Goal: Task Accomplishment & Management: Manage account settings

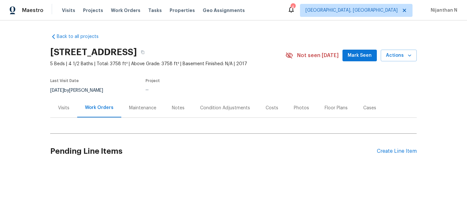
click at [130, 102] on div "Maintenance" at bounding box center [142, 107] width 43 height 19
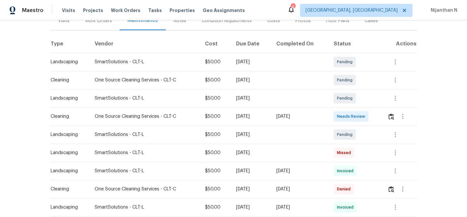
scroll to position [89, 0]
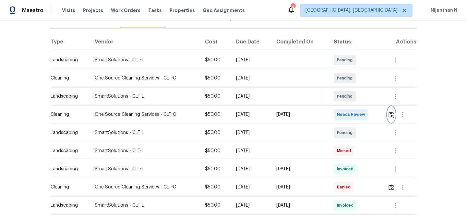
click at [394, 115] on img "button" at bounding box center [391, 114] width 6 height 6
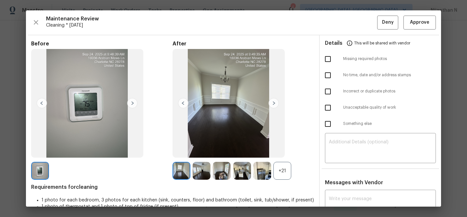
click at [284, 174] on div "+21" at bounding box center [282, 171] width 18 height 18
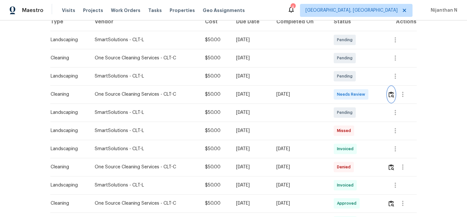
scroll to position [124, 0]
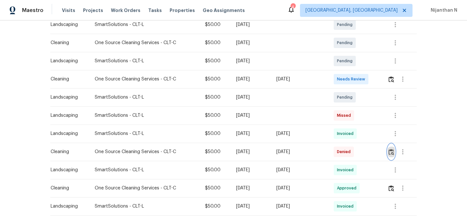
click at [389, 148] on button "button" at bounding box center [390, 152] width 7 height 16
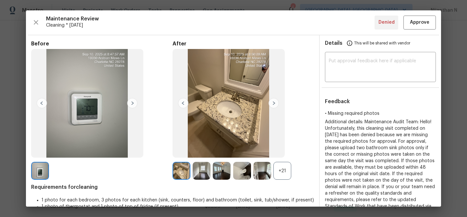
click at [281, 167] on div "+21" at bounding box center [282, 171] width 18 height 18
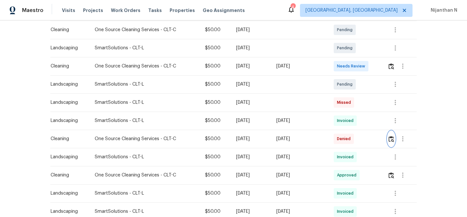
scroll to position [140, 0]
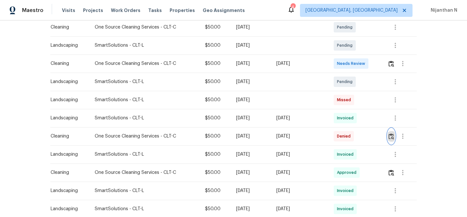
click at [393, 138] on img "button" at bounding box center [391, 136] width 6 height 6
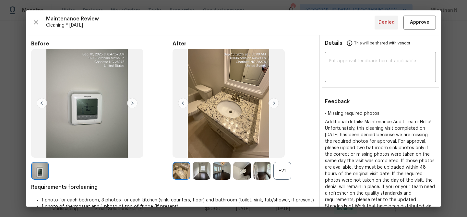
click at [282, 168] on div "+21" at bounding box center [282, 171] width 18 height 18
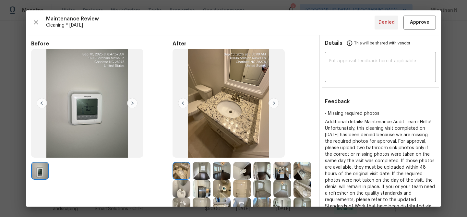
scroll to position [86, 0]
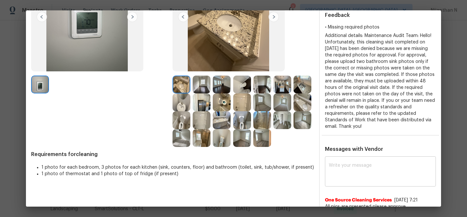
click at [354, 161] on div "x ​" at bounding box center [380, 172] width 111 height 29
paste textarea "Maintenance Audit Team: Hello! Thank you for uploading the photo, after further…"
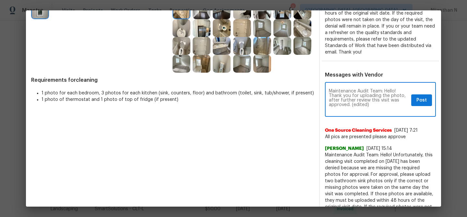
scroll to position [0, 0]
drag, startPoint x: 351, startPoint y: 105, endPoint x: 371, endPoint y: 105, distance: 19.4
click at [371, 105] on textarea "Maintenance Audit Team: Hello! Thank you for uploading the photo, after further…" at bounding box center [369, 100] width 80 height 23
type textarea "Maintenance Audit Team: Hello! Thank you for uploading the photo, after further…"
click at [427, 102] on button "Post" at bounding box center [421, 100] width 21 height 12
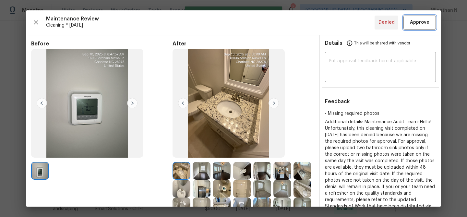
click at [416, 22] on span "Approve" at bounding box center [419, 22] width 19 height 8
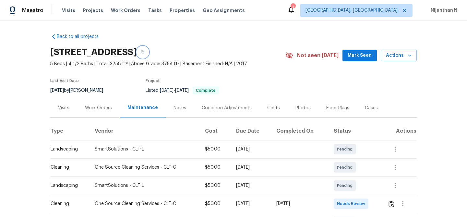
click at [148, 52] on button "button" at bounding box center [143, 52] width 12 height 12
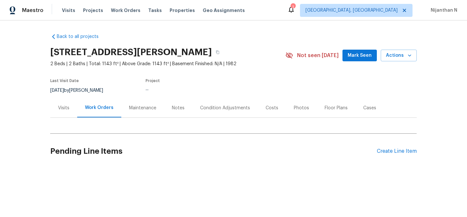
click at [141, 110] on div "Maintenance" at bounding box center [142, 108] width 27 height 6
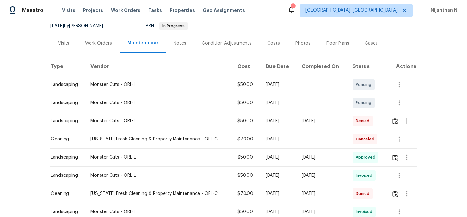
scroll to position [68, 0]
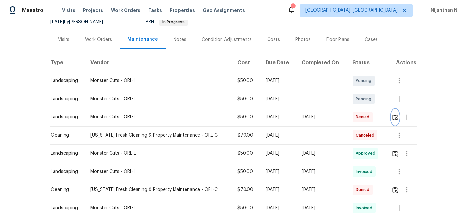
click at [398, 122] on button "button" at bounding box center [394, 117] width 7 height 16
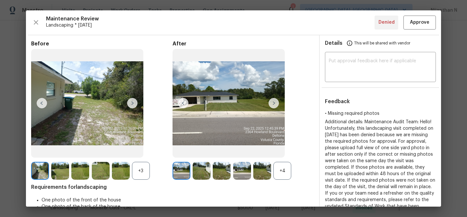
click at [284, 171] on div "+4" at bounding box center [282, 171] width 18 height 18
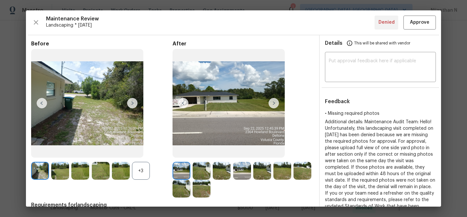
click at [145, 172] on div "+3" at bounding box center [141, 171] width 18 height 18
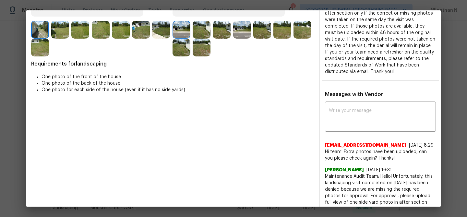
scroll to position [162, 0]
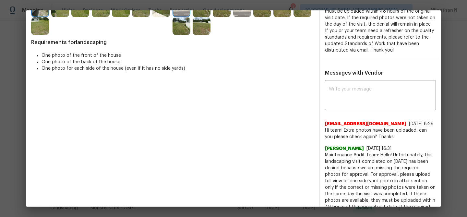
click at [355, 115] on div "sales@monster-cuts.com 9/24/25, 8:29 Hi team! Extra photos have been uploaded, …" at bounding box center [380, 127] width 111 height 25
click at [355, 106] on div "x ​" at bounding box center [380, 96] width 111 height 29
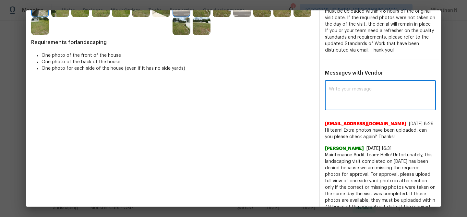
paste textarea "Maintenance Audit Team: Hello! Thank you for uploading the photo, after further…"
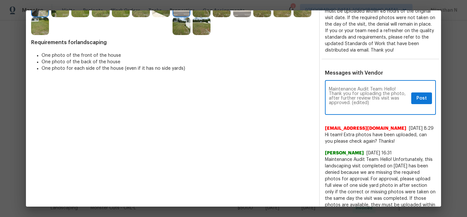
scroll to position [0, 0]
drag, startPoint x: 352, startPoint y: 103, endPoint x: 375, endPoint y: 103, distance: 23.3
click at [375, 103] on textarea "Maintenance Audit Team: Hello! Thank you for uploading the photo, after further…" at bounding box center [369, 98] width 80 height 23
type textarea "Maintenance Audit Team: Hello! Thank you for uploading the photo, after further…"
click at [416, 96] on span "Post" at bounding box center [421, 98] width 10 height 8
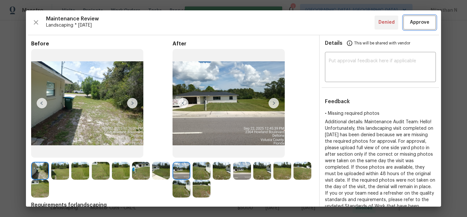
click at [415, 22] on span "Approve" at bounding box center [419, 22] width 19 height 8
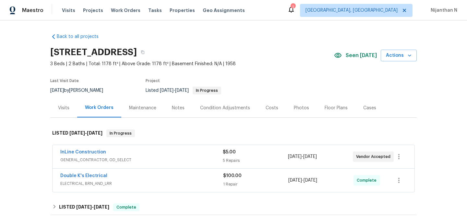
click at [149, 112] on div "Maintenance" at bounding box center [142, 107] width 43 height 19
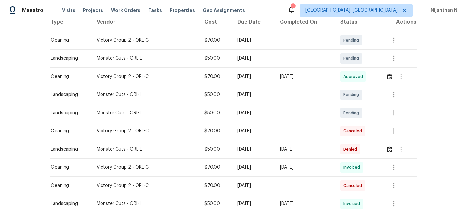
scroll to position [106, 0]
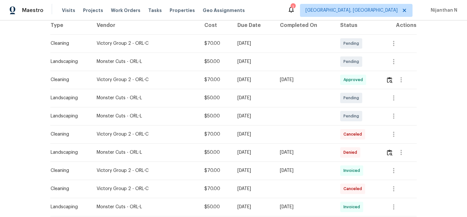
click at [387, 150] on div at bounding box center [401, 152] width 30 height 16
click at [391, 153] on img "button" at bounding box center [390, 152] width 6 height 6
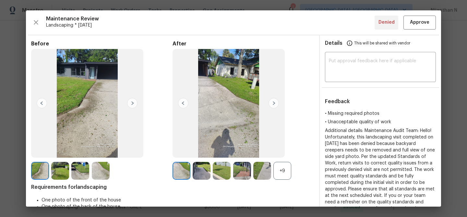
click at [280, 169] on div "+9" at bounding box center [282, 171] width 18 height 18
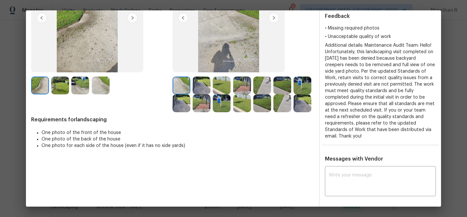
scroll to position [74, 0]
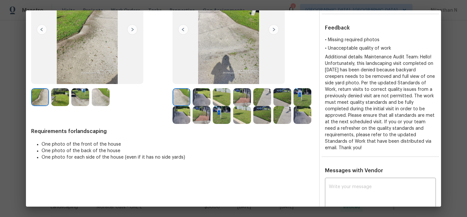
click at [243, 112] on img at bounding box center [242, 115] width 18 height 18
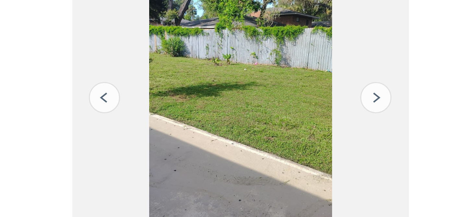
scroll to position [40, 0]
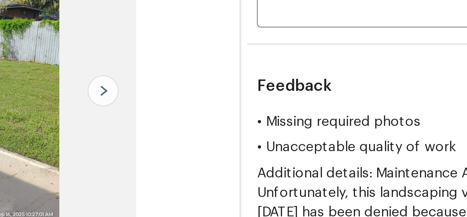
drag, startPoint x: 211, startPoint y: 67, endPoint x: 286, endPoint y: 76, distance: 76.0
click at [286, 77] on div "After" at bounding box center [242, 79] width 141 height 157
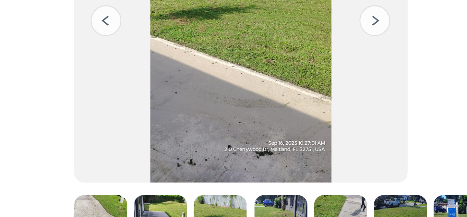
scroll to position [68, 0]
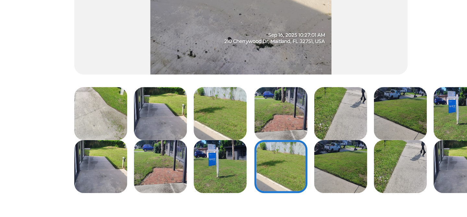
click at [200, 104] on img at bounding box center [201, 103] width 18 height 18
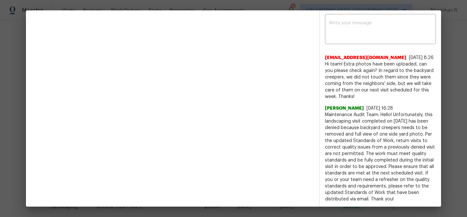
scroll to position [141, 0]
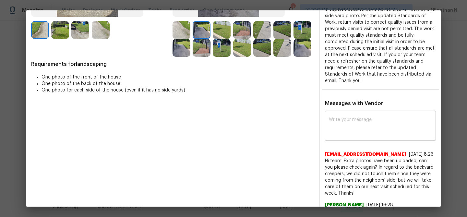
click at [354, 119] on textarea at bounding box center [380, 126] width 103 height 18
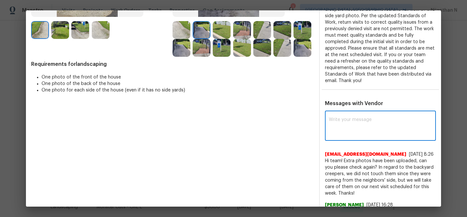
paste textarea "Maintenance Audit Team: Hello! Thank you for the feedback after further review …"
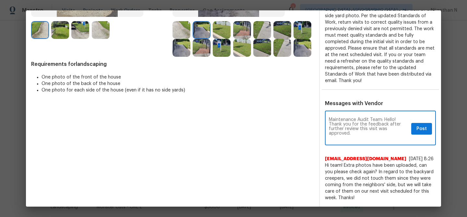
scroll to position [0, 0]
type textarea "Maintenance Audit Team: Hello! Thank you for the feedback after further review …"
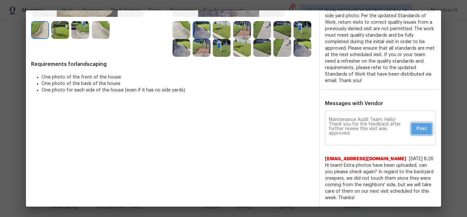
click at [417, 125] on span "Post" at bounding box center [421, 129] width 10 height 8
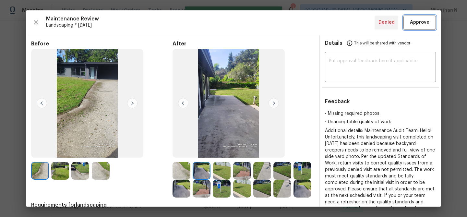
click at [415, 26] on span "Approve" at bounding box center [419, 22] width 19 height 8
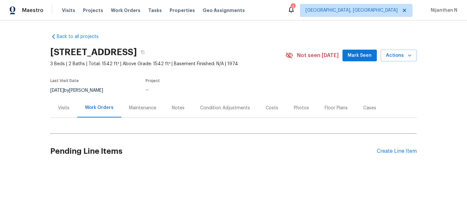
click at [129, 108] on div "Maintenance" at bounding box center [142, 108] width 27 height 6
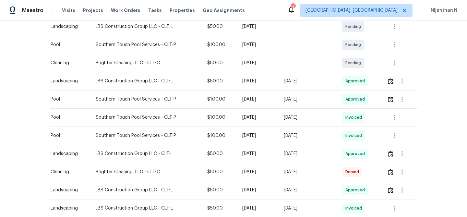
scroll to position [148, 0]
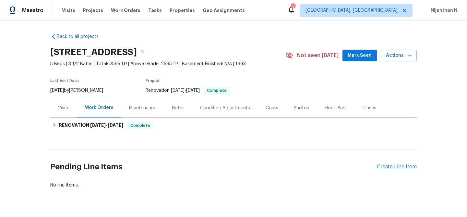
click at [150, 107] on div "Maintenance" at bounding box center [142, 108] width 27 height 6
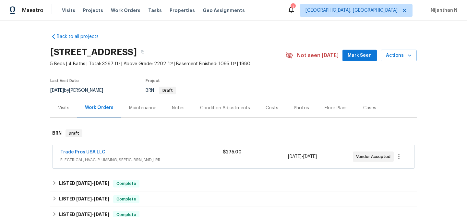
click at [132, 111] on div "Maintenance" at bounding box center [142, 107] width 43 height 19
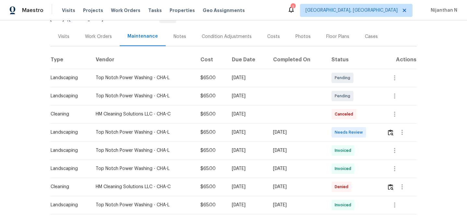
scroll to position [46, 0]
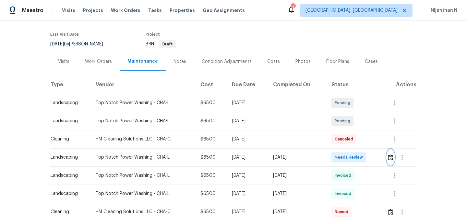
click at [392, 156] on img "button" at bounding box center [390, 157] width 6 height 6
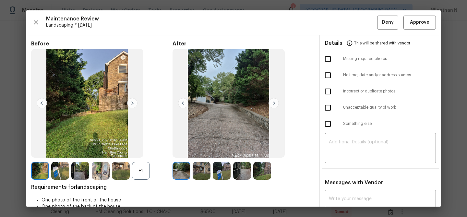
click at [147, 174] on div "+1" at bounding box center [141, 171] width 18 height 18
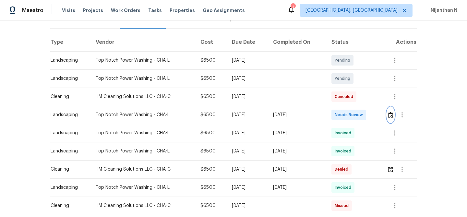
scroll to position [91, 0]
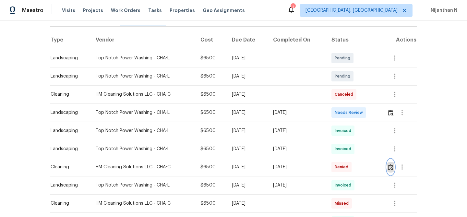
click at [393, 167] on img "button" at bounding box center [390, 167] width 6 height 6
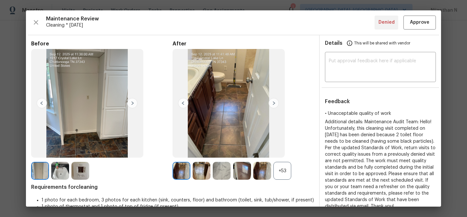
click at [288, 171] on div "+53" at bounding box center [282, 171] width 18 height 18
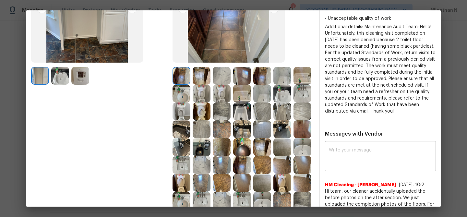
scroll to position [126, 0]
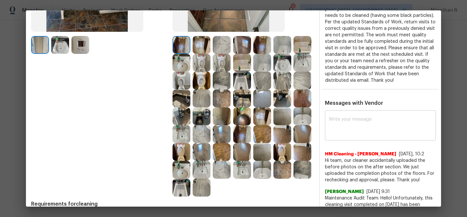
click at [338, 131] on textarea at bounding box center [380, 126] width 103 height 18
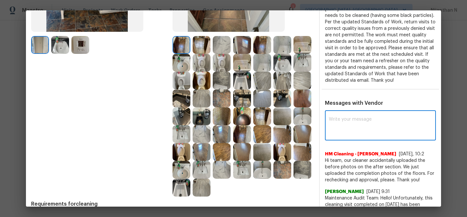
paste textarea "Maintenance Audit Team: Hello! Thank you for uploading the photo, after further…"
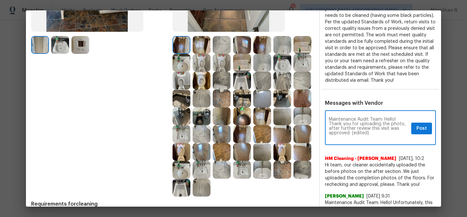
scroll to position [0, 0]
drag, startPoint x: 352, startPoint y: 132, endPoint x: 376, endPoint y: 132, distance: 24.3
click at [376, 132] on textarea "Maintenance Audit Team: Hello! Thank you for uploading the photo, after further…" at bounding box center [369, 128] width 80 height 23
type textarea "Maintenance Audit Team: Hello! Thank you for uploading the photo, after further…"
click at [427, 127] on button "Post" at bounding box center [421, 128] width 21 height 12
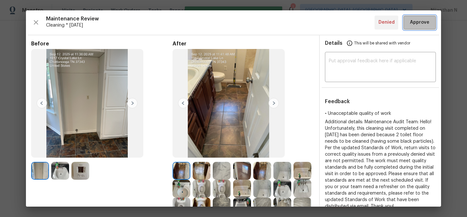
click at [415, 26] on span "Approve" at bounding box center [419, 22] width 19 height 8
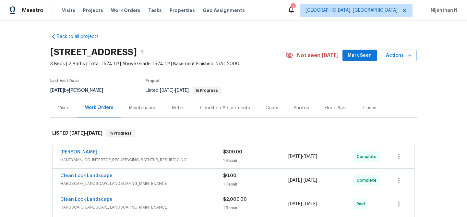
click at [141, 106] on div "Maintenance" at bounding box center [142, 108] width 27 height 6
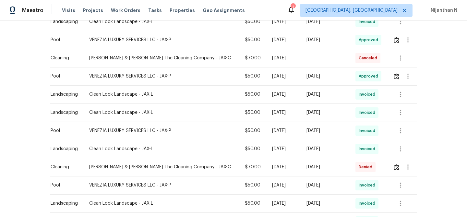
scroll to position [420, 0]
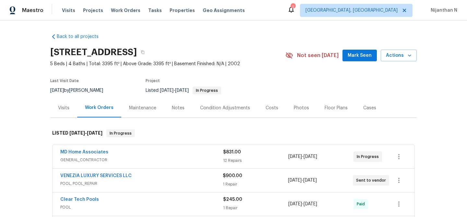
click at [145, 109] on div "Maintenance" at bounding box center [142, 108] width 27 height 6
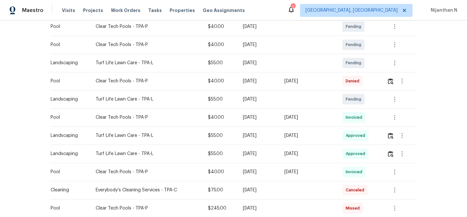
scroll to position [157, 0]
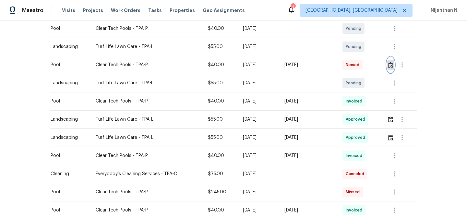
click at [392, 62] on img "button" at bounding box center [390, 65] width 6 height 6
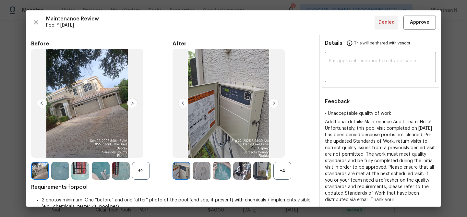
click at [281, 164] on div "+4" at bounding box center [282, 171] width 18 height 18
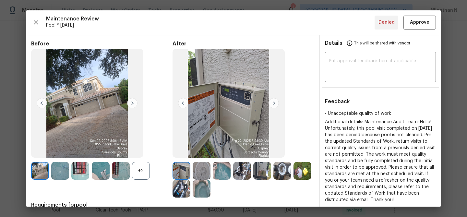
click at [145, 167] on div "+2" at bounding box center [141, 171] width 18 height 18
click at [222, 175] on img at bounding box center [222, 171] width 18 height 18
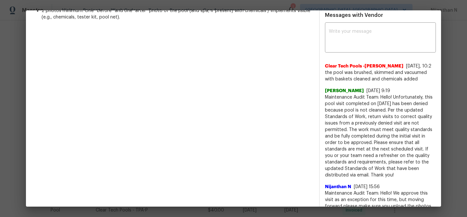
scroll to position [156, 0]
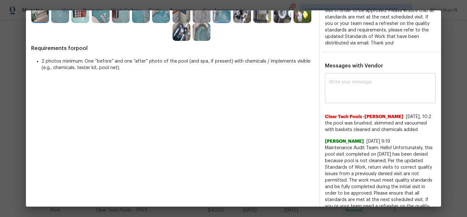
click at [361, 96] on textarea at bounding box center [380, 89] width 103 height 18
paste textarea "Maintenance Audit Team: Hello! Thank you for the feedback after further review …"
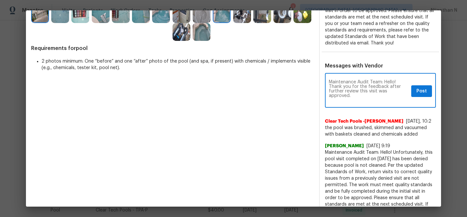
scroll to position [0, 0]
type textarea "Maintenance Audit Team: Hello! Thank you for the feedback after further review …"
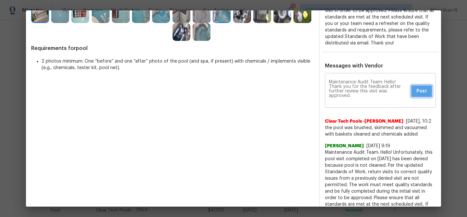
click at [422, 93] on span "Post" at bounding box center [421, 91] width 10 height 8
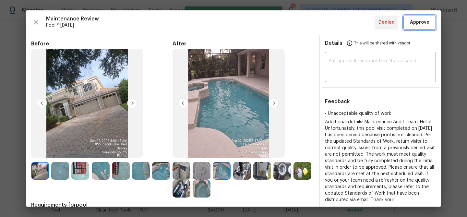
click at [418, 17] on button "Approve" at bounding box center [419, 23] width 32 height 14
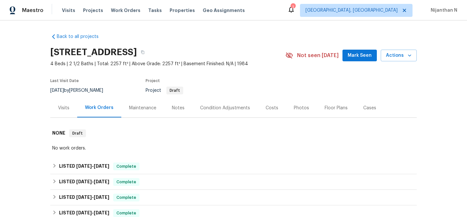
click at [144, 114] on div "Maintenance" at bounding box center [142, 107] width 43 height 19
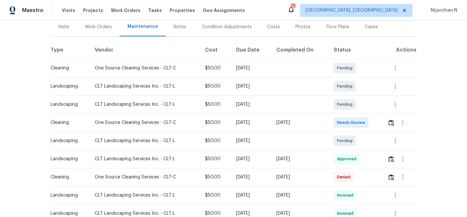
scroll to position [91, 0]
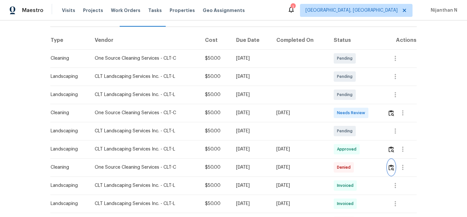
click at [389, 167] on button "button" at bounding box center [390, 167] width 7 height 16
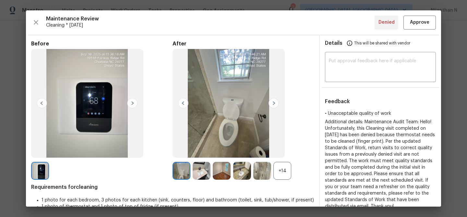
click at [283, 175] on div "+14" at bounding box center [282, 171] width 18 height 18
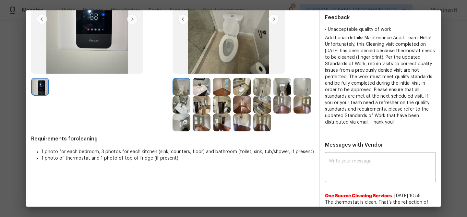
scroll to position [123, 0]
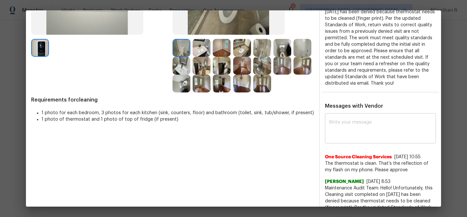
click at [362, 136] on textarea at bounding box center [380, 129] width 103 height 18
paste textarea "Maintenance Audit Team: Hello! Thank you for the feedback after further review …"
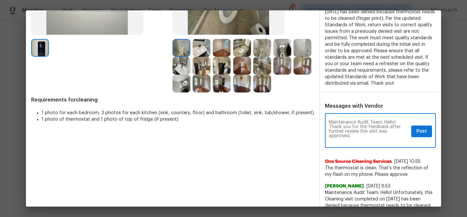
scroll to position [0, 0]
type textarea "Maintenance Audit Team: Hello! Thank you for the feedback after further review …"
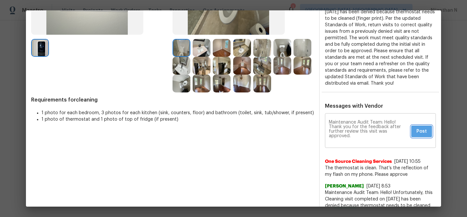
click at [427, 131] on button "Post" at bounding box center [421, 131] width 21 height 12
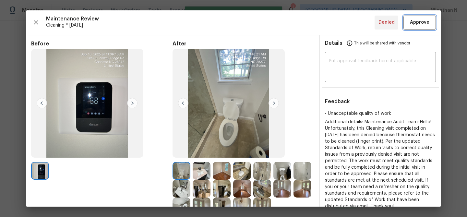
click at [418, 26] on button "Approve" at bounding box center [419, 23] width 32 height 14
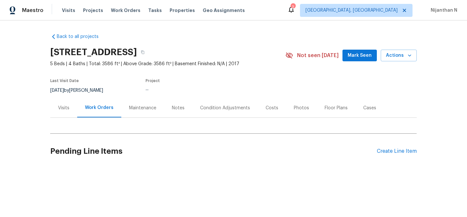
click at [141, 107] on div "Maintenance" at bounding box center [142, 108] width 27 height 6
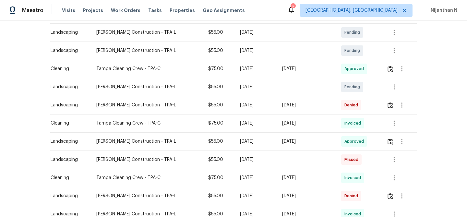
scroll to position [141, 0]
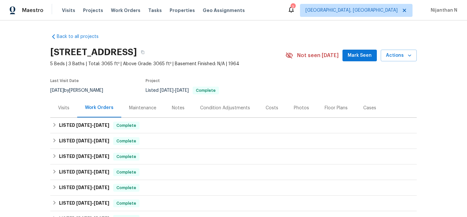
click at [135, 110] on div "Maintenance" at bounding box center [142, 108] width 27 height 6
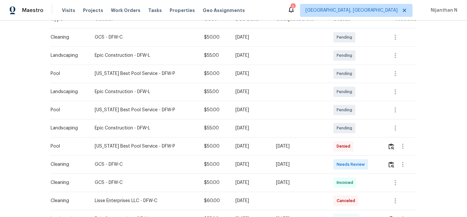
scroll to position [134, 0]
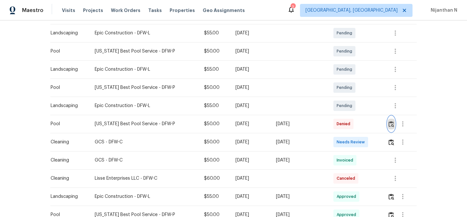
click at [390, 125] on img "button" at bounding box center [391, 124] width 6 height 6
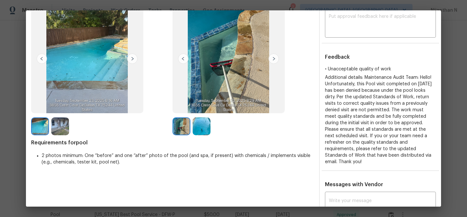
scroll to position [37, 0]
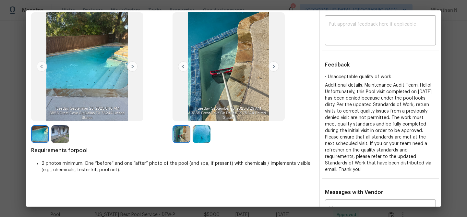
click at [200, 134] on img at bounding box center [201, 134] width 18 height 18
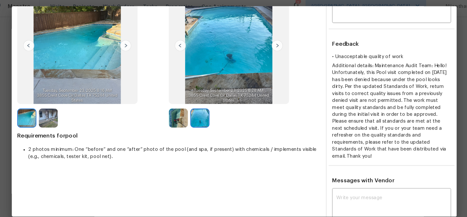
scroll to position [82, 0]
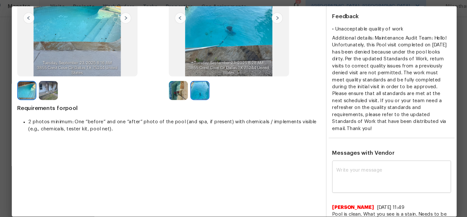
click at [341, 168] on textarea at bounding box center [380, 170] width 103 height 18
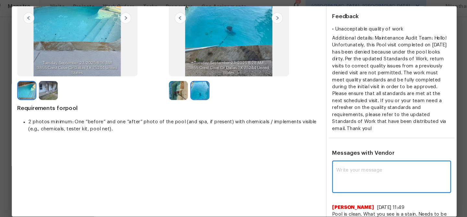
paste textarea "Maintenance Audit Team: Hello! Thank you for the feedback after further review …"
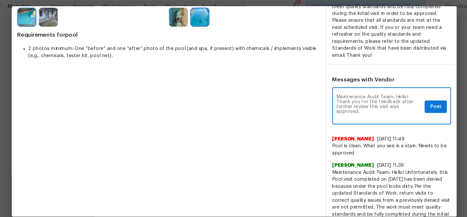
scroll to position [0, 0]
type textarea "Maintenance Audit Team: Hello! Thank you for the feedback after further review …"
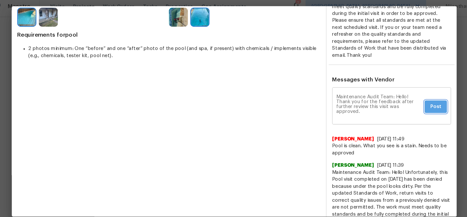
click at [421, 100] on span "Post" at bounding box center [421, 104] width 10 height 8
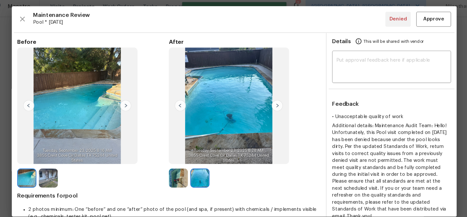
click at [415, 29] on div "Maintenance Review Pool * [DATE] Denied Approve Before After Requirements for p…" at bounding box center [233, 108] width 415 height 196
click at [415, 28] on button "Approve" at bounding box center [419, 23] width 32 height 14
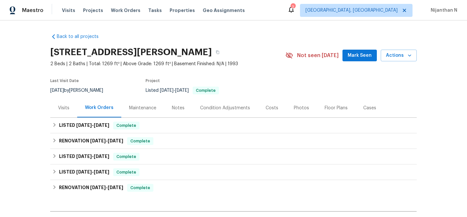
click at [143, 106] on div "Maintenance" at bounding box center [142, 108] width 27 height 6
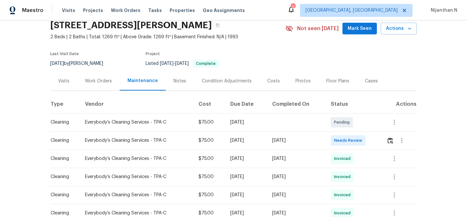
scroll to position [35, 0]
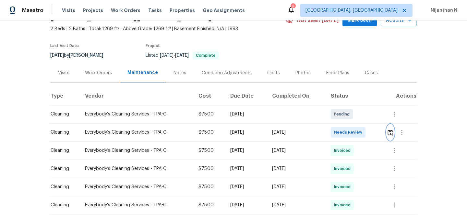
click at [389, 132] on img "button" at bounding box center [390, 132] width 6 height 6
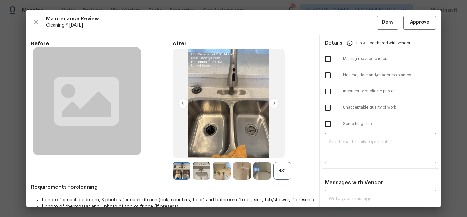
click at [283, 162] on div "+31" at bounding box center [282, 171] width 18 height 18
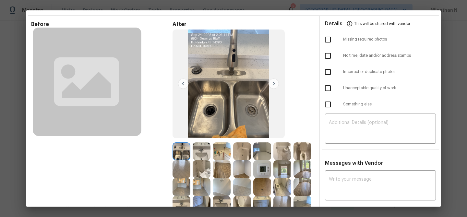
scroll to position [0, 0]
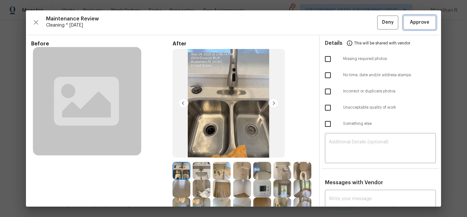
click at [414, 26] on span "Approve" at bounding box center [419, 22] width 19 height 8
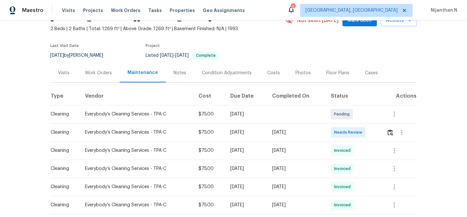
click at [440, 72] on div "Back to all projects [STREET_ADDRESS] 2 Beds | 2 Baths | Total: 1269 ft² | Abov…" at bounding box center [233, 118] width 467 height 196
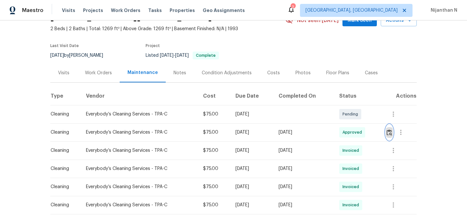
click at [390, 135] on img "button" at bounding box center [389, 132] width 6 height 6
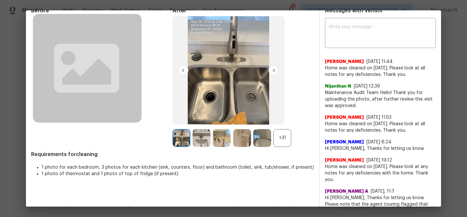
scroll to position [28, 0]
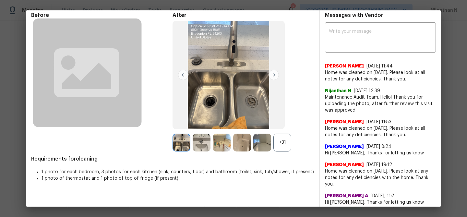
click at [276, 146] on div "+31" at bounding box center [282, 142] width 18 height 18
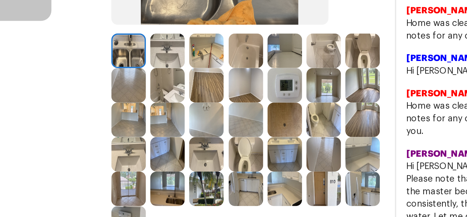
scroll to position [86, 0]
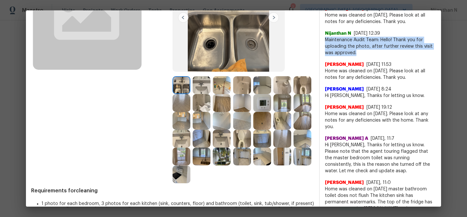
drag, startPoint x: 325, startPoint y: 39, endPoint x: 366, endPoint y: 52, distance: 42.9
click at [366, 52] on span "Maintenance Audit Team: Hello! Thank you for uploading the photo, after further…" at bounding box center [380, 46] width 111 height 19
copy span "Maintenance Audit Team: Hello! Thank you for uploading the photo, after further…"
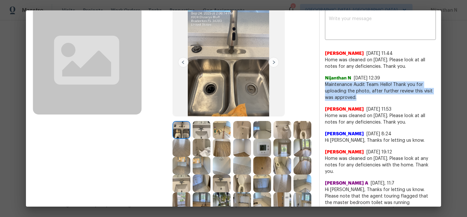
scroll to position [0, 0]
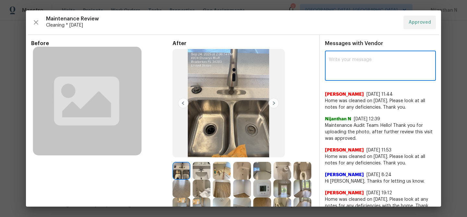
click at [363, 59] on textarea at bounding box center [380, 66] width 103 height 18
paste textarea "Maintenance Audit Team: Hello! Thank you for uploading the photo, after further…"
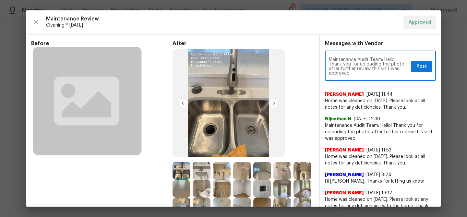
type textarea "Maintenance Audit Team: Hello! Thank you for uploading the photo, after further…"
click at [423, 62] on button "Post" at bounding box center [421, 67] width 21 height 12
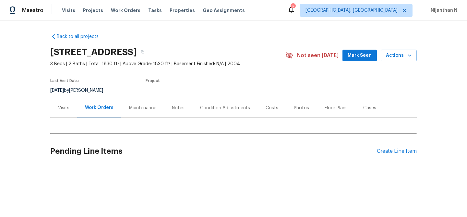
click at [131, 110] on div "Maintenance" at bounding box center [142, 108] width 27 height 6
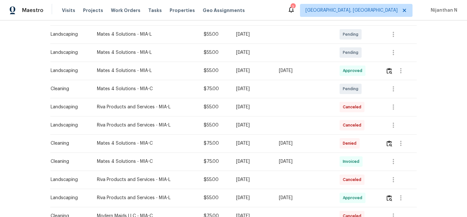
scroll to position [154, 0]
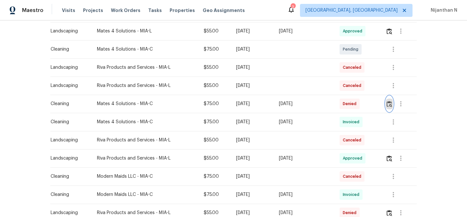
click at [392, 106] on img "button" at bounding box center [389, 104] width 6 height 6
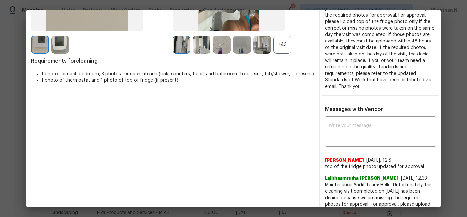
scroll to position [40, 0]
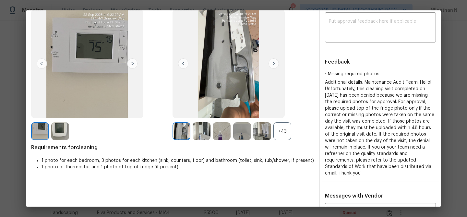
click at [289, 134] on div "+43" at bounding box center [282, 131] width 18 height 18
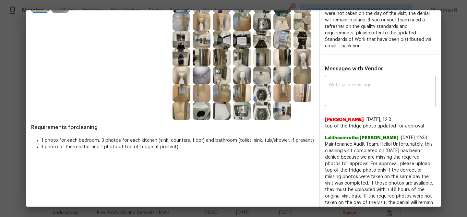
scroll to position [209, 0]
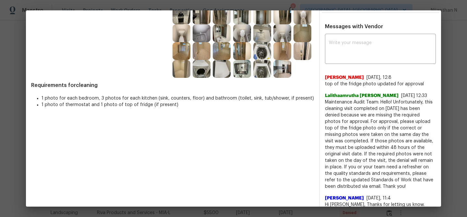
click at [360, 73] on div "Joaquin Molina 9/24/25, 12:8 top of the fridge photo updated for approval" at bounding box center [380, 78] width 111 height 18
click at [359, 53] on textarea at bounding box center [380, 49] width 103 height 18
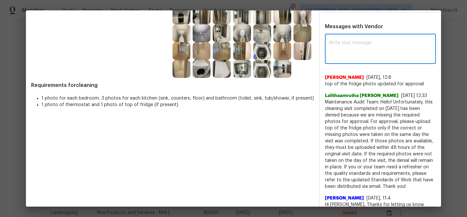
paste textarea "Maintenance Audit Team: Hello! Thank you for uploading the photo, after further…"
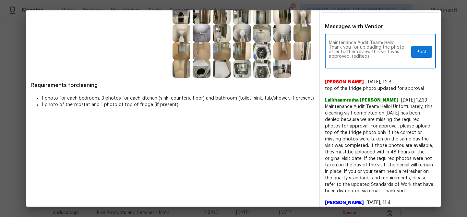
scroll to position [0, 0]
drag, startPoint x: 351, startPoint y: 55, endPoint x: 375, endPoint y: 55, distance: 24.0
click at [375, 55] on textarea "Maintenance Audit Team: Hello! Thank you for uploading the photo, after further…" at bounding box center [369, 51] width 80 height 23
type textarea "Maintenance Audit Team: Hello! Thank you for uploading the photo, after further…"
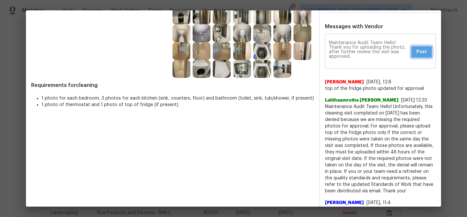
click at [413, 48] on button "Post" at bounding box center [421, 52] width 21 height 12
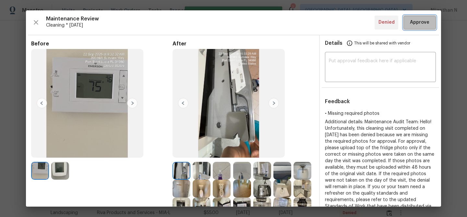
click at [417, 27] on button "Approve" at bounding box center [419, 23] width 32 height 14
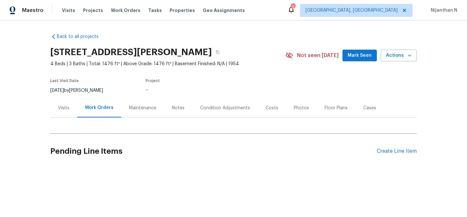
click at [149, 112] on div "Maintenance" at bounding box center [142, 107] width 43 height 19
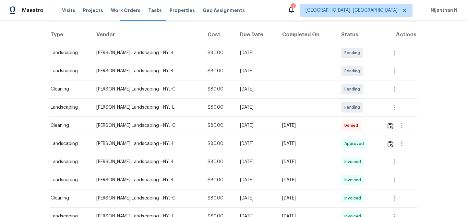
scroll to position [112, 0]
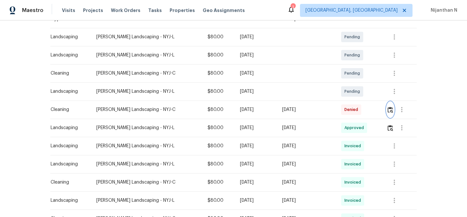
click at [390, 114] on button "button" at bounding box center [389, 110] width 7 height 16
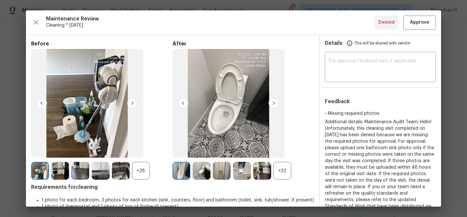
click at [281, 173] on div "+32" at bounding box center [282, 171] width 18 height 18
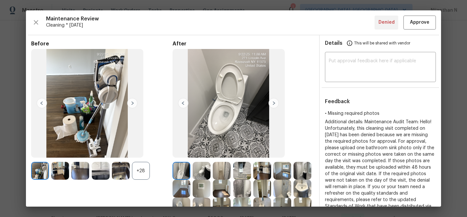
click at [144, 170] on div "+28" at bounding box center [141, 171] width 18 height 18
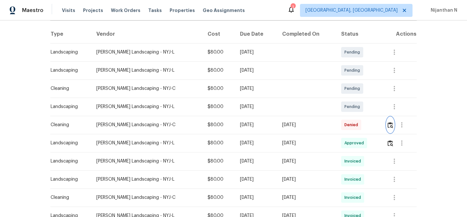
scroll to position [120, 0]
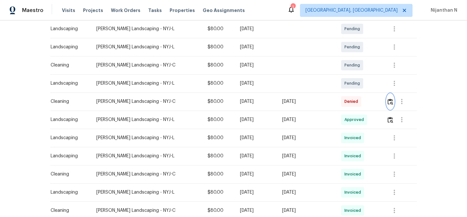
click at [392, 98] on img "button" at bounding box center [390, 101] width 6 height 6
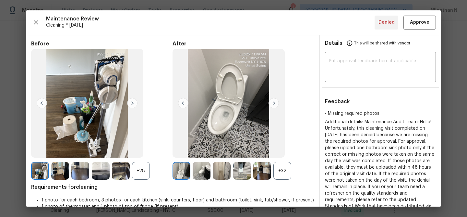
click at [284, 167] on div "+32" at bounding box center [282, 171] width 18 height 18
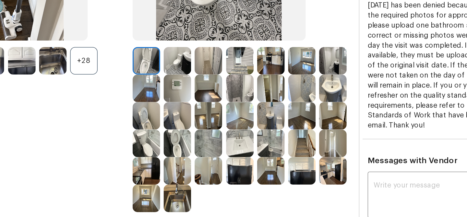
scroll to position [95, 0]
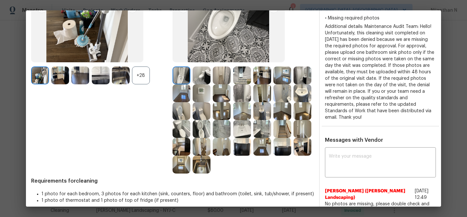
click at [142, 80] on div "+28" at bounding box center [141, 75] width 18 height 18
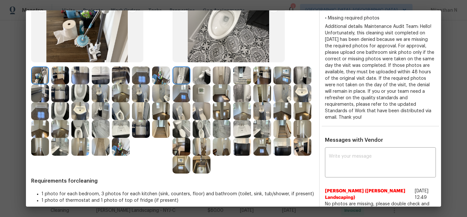
click at [97, 107] on img at bounding box center [101, 111] width 18 height 18
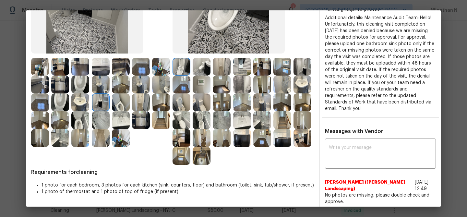
scroll to position [166, 0]
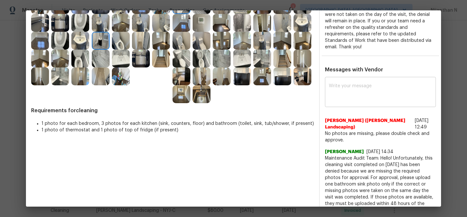
click at [354, 96] on textarea at bounding box center [380, 93] width 103 height 18
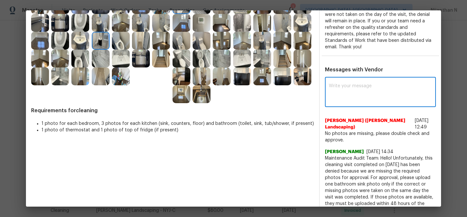
paste textarea "Maintenance Audit Team: Hello! Thank you for the feedback after further review …"
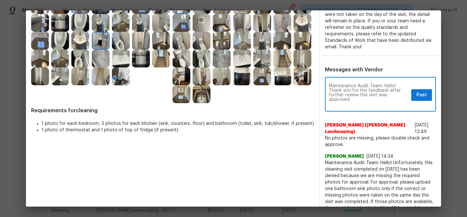
scroll to position [0, 0]
type textarea "Maintenance Audit Team: Hello! Thank you for the feedback after further review …"
click at [417, 96] on span "Post" at bounding box center [421, 95] width 10 height 8
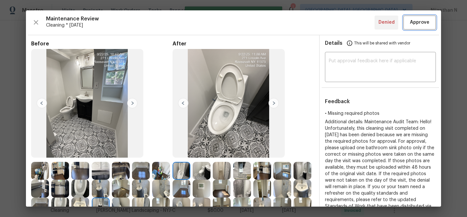
click at [417, 26] on span "Approve" at bounding box center [419, 22] width 19 height 8
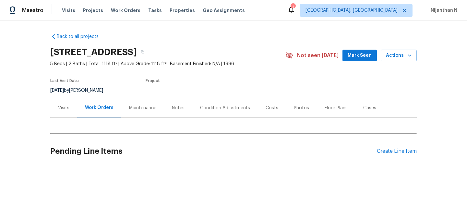
click at [141, 103] on div "Maintenance" at bounding box center [142, 107] width 43 height 19
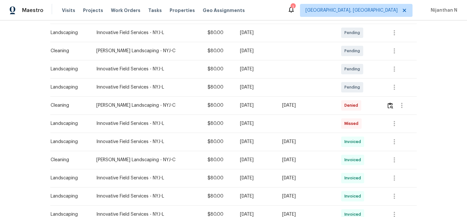
scroll to position [174, 0]
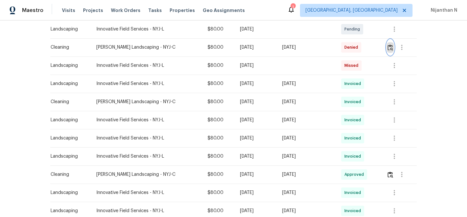
click at [388, 45] on img "button" at bounding box center [390, 47] width 6 height 6
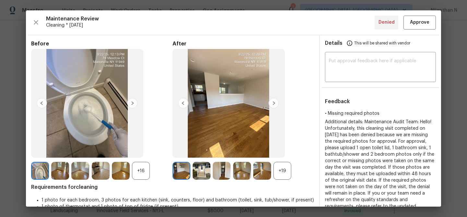
click at [285, 173] on div "+19" at bounding box center [282, 171] width 18 height 18
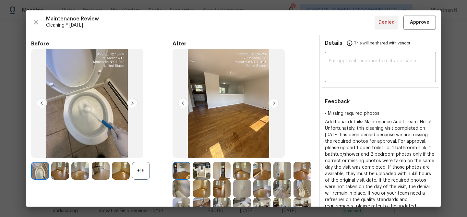
click at [138, 170] on div "+16" at bounding box center [141, 171] width 18 height 18
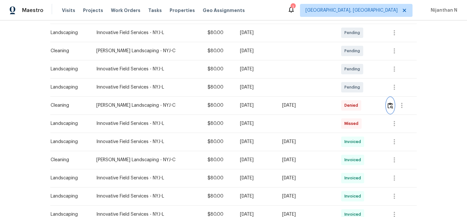
scroll to position [120, 0]
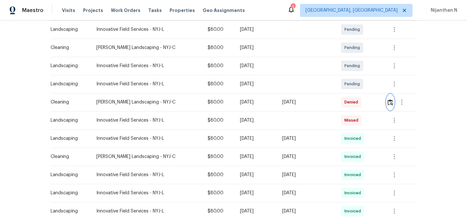
click at [394, 101] on button "button" at bounding box center [389, 102] width 7 height 16
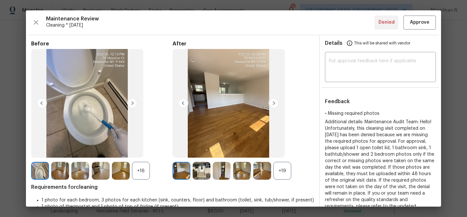
click at [282, 165] on div "+19" at bounding box center [282, 171] width 18 height 18
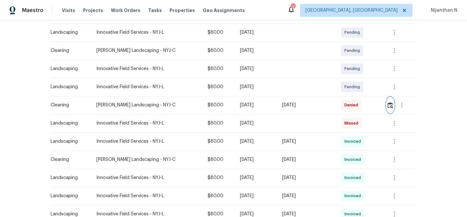
scroll to position [100, 0]
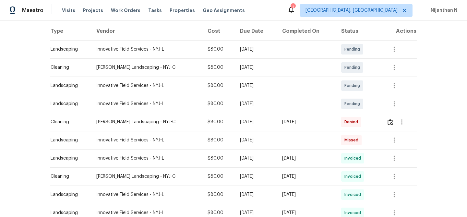
click at [385, 117] on td at bounding box center [398, 122] width 35 height 18
click at [392, 124] on img "button" at bounding box center [390, 122] width 6 height 6
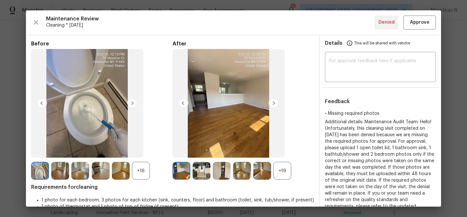
click at [289, 174] on div "+19" at bounding box center [282, 171] width 18 height 18
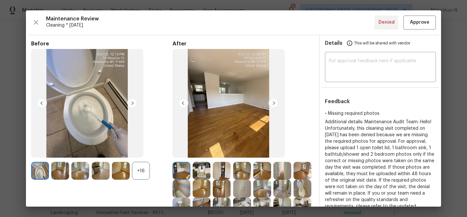
click at [145, 169] on div "+16" at bounding box center [141, 171] width 18 height 18
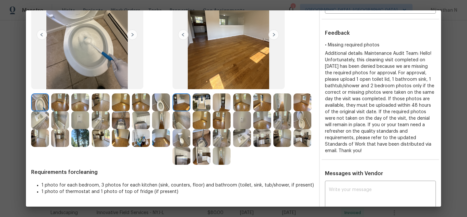
scroll to position [78, 0]
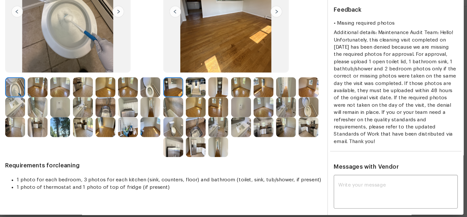
click at [219, 108] on img at bounding box center [222, 110] width 18 height 18
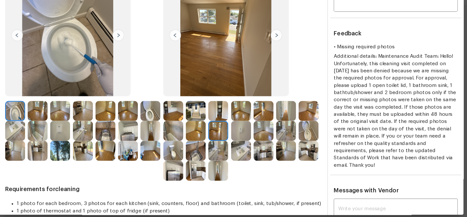
scroll to position [71, 0]
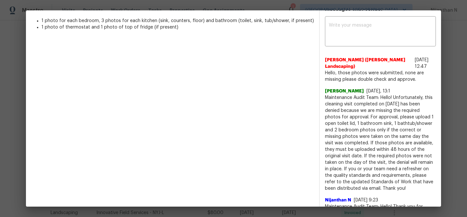
scroll to position [260, 0]
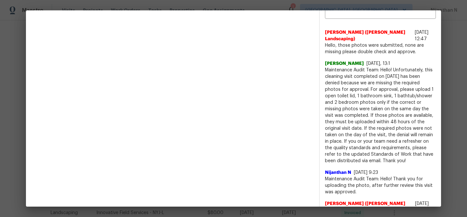
click at [326, 70] on span "Maintenance Audit Team: Hello! Unfortunately, this cleaning visit completed on …" at bounding box center [380, 115] width 111 height 97
drag, startPoint x: 326, startPoint y: 70, endPoint x: 390, endPoint y: 65, distance: 65.0
click at [390, 66] on div "Rajkumar Govindraj 9/23/25, 13:1 Maintenance Audit Team: Hello! Unfortunately, …" at bounding box center [380, 112] width 111 height 104
click at [332, 70] on span "Maintenance Audit Team: Hello! Unfortunately, this cleaning visit completed on …" at bounding box center [380, 115] width 111 height 97
drag, startPoint x: 332, startPoint y: 70, endPoint x: 387, endPoint y: 67, distance: 54.9
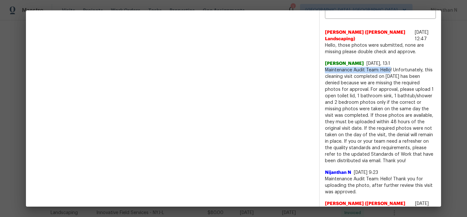
click at [387, 67] on span "Maintenance Audit Team: Hello! Unfortunately, this cleaning visit completed on …" at bounding box center [380, 115] width 111 height 97
copy span "Maintenance Audit Team: Hello!"
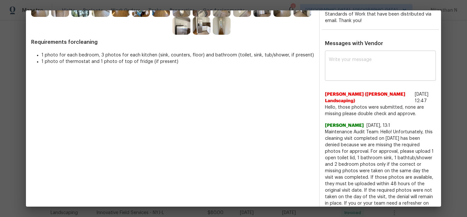
click at [365, 68] on textarea at bounding box center [380, 66] width 103 height 18
paste textarea "Maintenance Audit Team: Hello!"
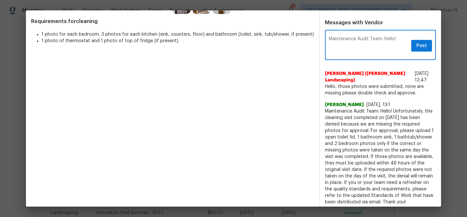
scroll to position [222, 0]
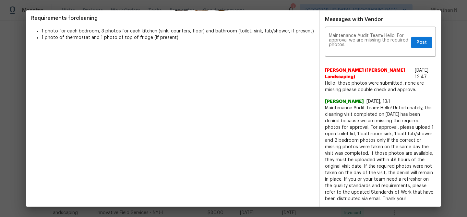
drag, startPoint x: 382, startPoint y: 128, endPoint x: 404, endPoint y: 197, distance: 73.1
click at [404, 197] on span "Maintenance Audit Team: Hello! Unfortunately, this cleaning visit completed on …" at bounding box center [380, 153] width 111 height 97
copy span "please upload 1 open toilet lid, 1 bathroom sink, 1 bathtub/shower and 2 bedroo…"
click at [365, 50] on textarea "Maintenance Audit Team: Hello! For approval we are missing the required photos." at bounding box center [369, 42] width 80 height 18
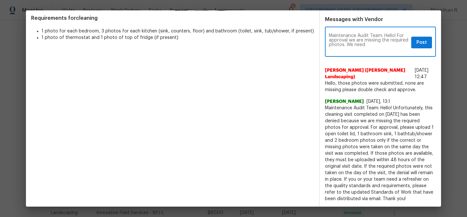
paste textarea "please upload 1 open toilet lid, 1 bathroom sink, 1 bathtub/shower and 2 bedroo…"
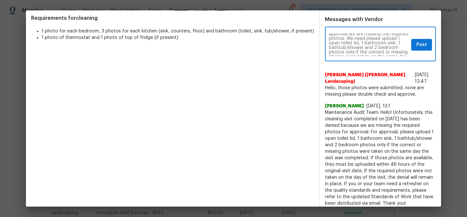
scroll to position [0, 0]
click at [374, 44] on textarea "Maintenance Audit Team: Hello! For approval we are missing the required photos.…" at bounding box center [369, 44] width 80 height 23
drag, startPoint x: 374, startPoint y: 44, endPoint x: 387, endPoint y: 44, distance: 13.3
click at [387, 44] on textarea "Maintenance Audit Team: Hello! For approval we are missing the required photos.…" at bounding box center [369, 44] width 80 height 23
type textarea "Maintenance Audit Team: Hello! For approval we are missing the required photos.…"
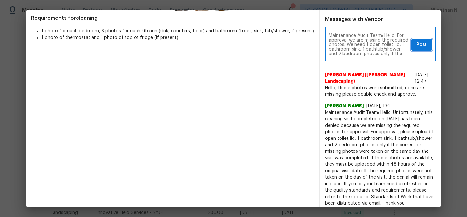
click at [418, 46] on span "Post" at bounding box center [421, 45] width 10 height 8
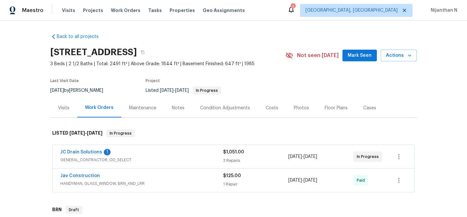
click at [137, 116] on div "Maintenance" at bounding box center [142, 107] width 43 height 19
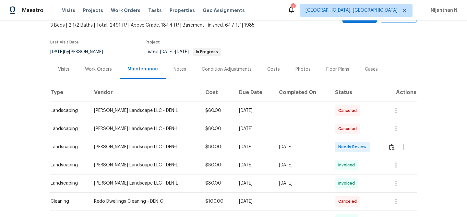
scroll to position [81, 0]
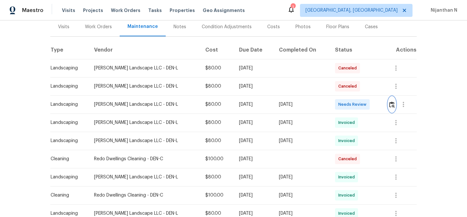
click at [393, 105] on img "button" at bounding box center [392, 104] width 6 height 6
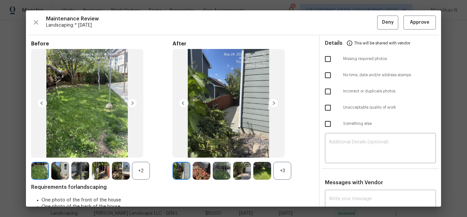
click at [283, 173] on div "+3" at bounding box center [282, 171] width 18 height 18
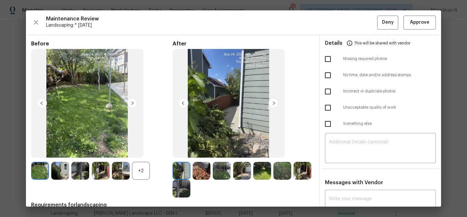
click at [139, 171] on div "+2" at bounding box center [141, 171] width 18 height 18
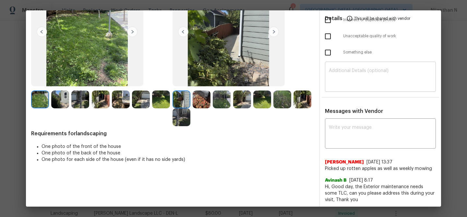
scroll to position [73, 0]
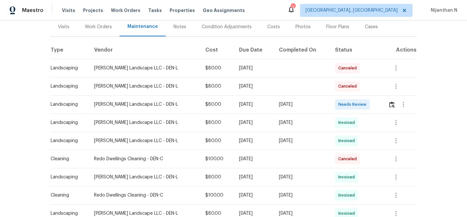
click at [266, 112] on td "[DATE]" at bounding box center [254, 104] width 40 height 18
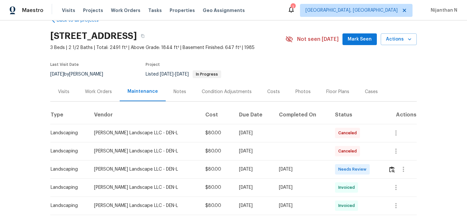
scroll to position [0, 0]
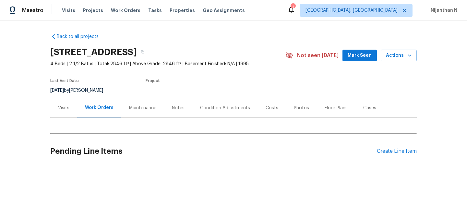
click at [144, 114] on div "Maintenance" at bounding box center [142, 107] width 43 height 19
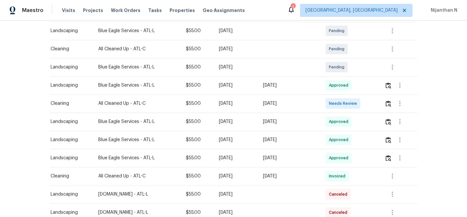
scroll to position [135, 0]
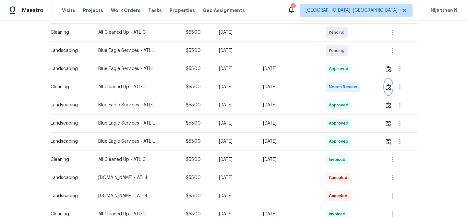
click at [387, 87] on img "button" at bounding box center [388, 87] width 6 height 6
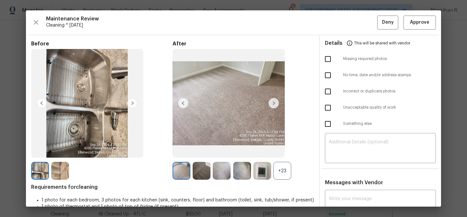
click at [281, 164] on div "+23" at bounding box center [282, 171] width 18 height 18
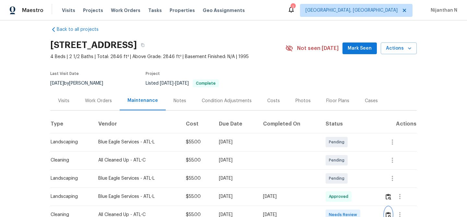
scroll to position [0, 0]
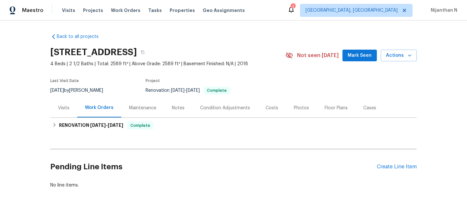
click at [125, 107] on div "Maintenance" at bounding box center [142, 107] width 43 height 19
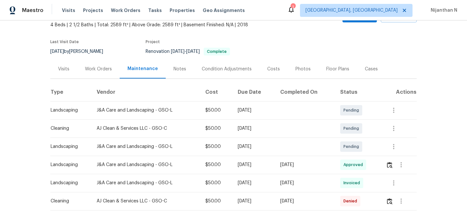
scroll to position [71, 0]
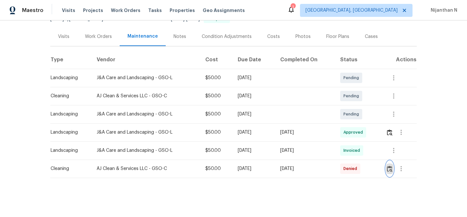
click at [392, 169] on img "button" at bounding box center [390, 169] width 6 height 6
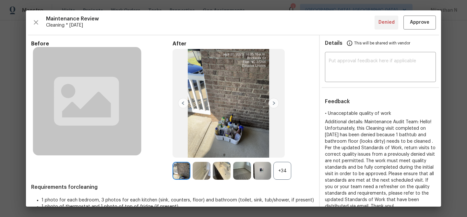
click at [288, 175] on div "+34" at bounding box center [282, 171] width 18 height 18
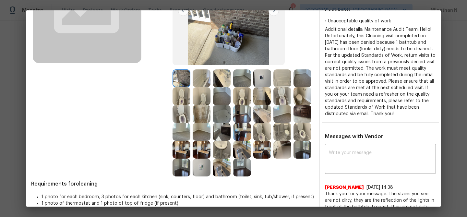
scroll to position [107, 0]
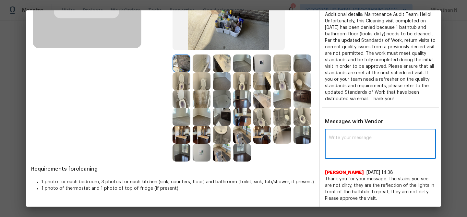
click at [341, 153] on textarea at bounding box center [380, 144] width 103 height 18
paste textarea "Maintenance Audit Team: Hello! Thank you for the feedback after further review …"
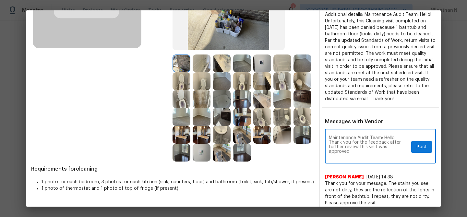
scroll to position [0, 0]
type textarea "Maintenance Audit Team: Hello! Thank you for the feedback after further review …"
click at [417, 146] on span "Post" at bounding box center [421, 147] width 10 height 8
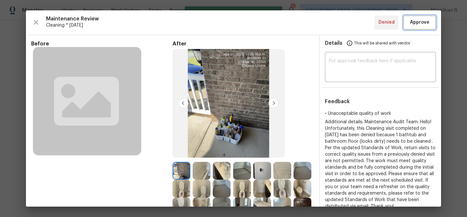
click at [415, 23] on span "Approve" at bounding box center [419, 22] width 19 height 8
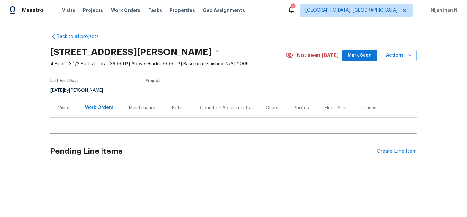
click at [144, 111] on div "Maintenance" at bounding box center [142, 108] width 27 height 6
